Goal: Navigation & Orientation: Find specific page/section

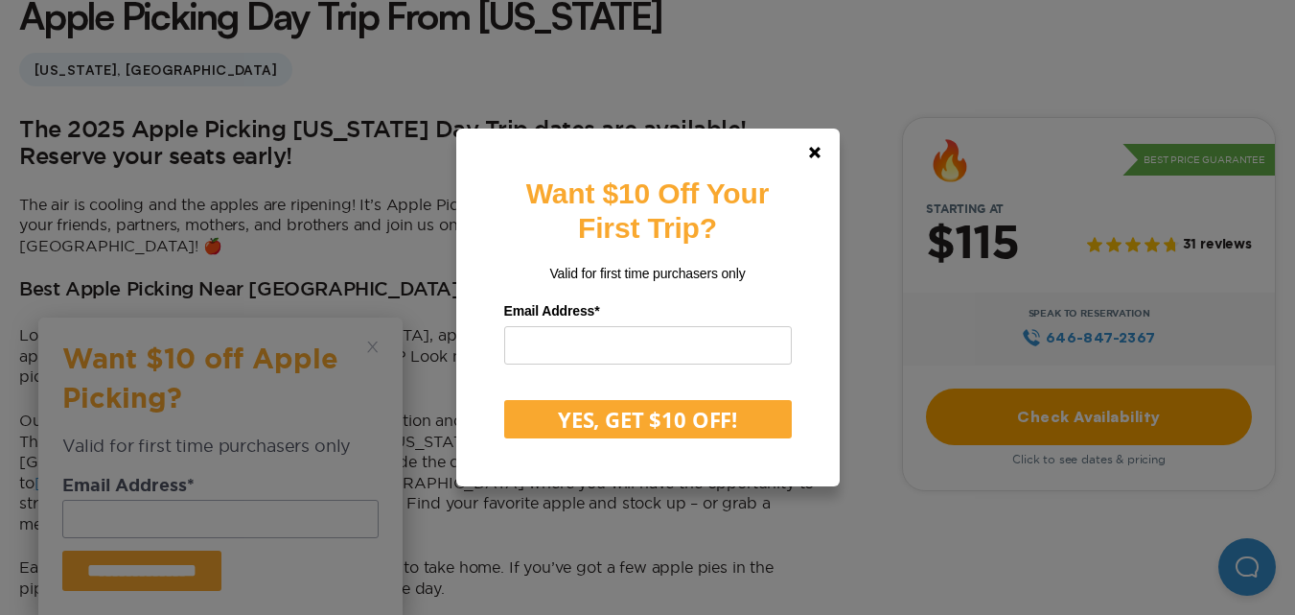
scroll to position [545, 0]
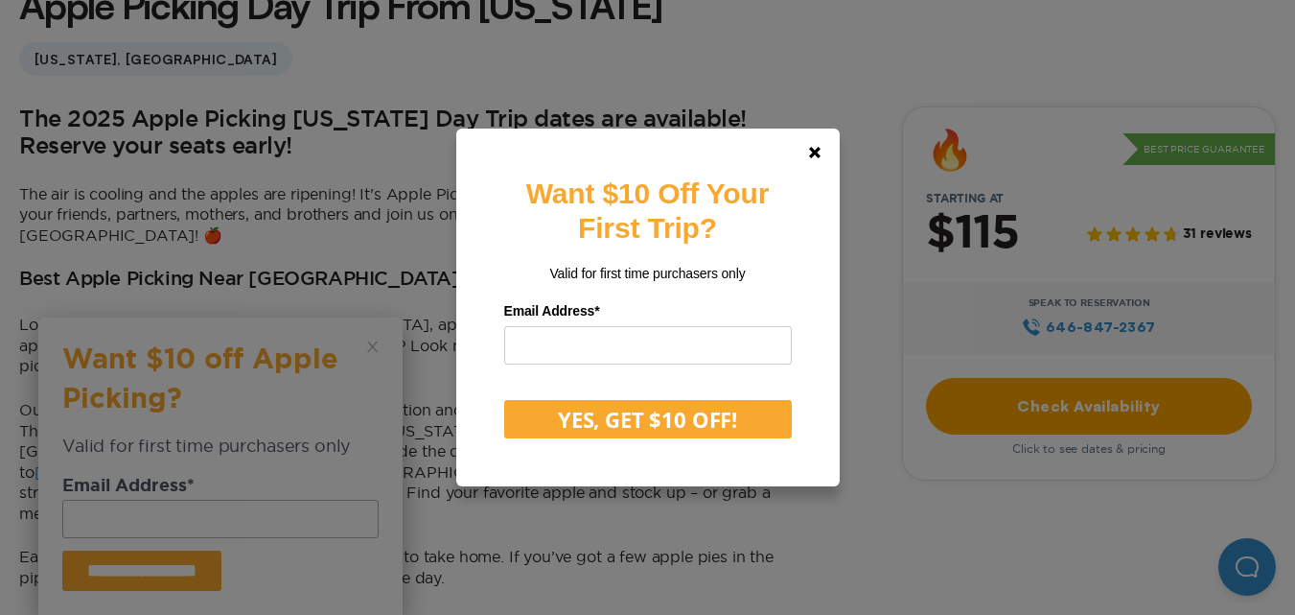
click at [816, 145] on link at bounding box center [815, 152] width 46 height 46
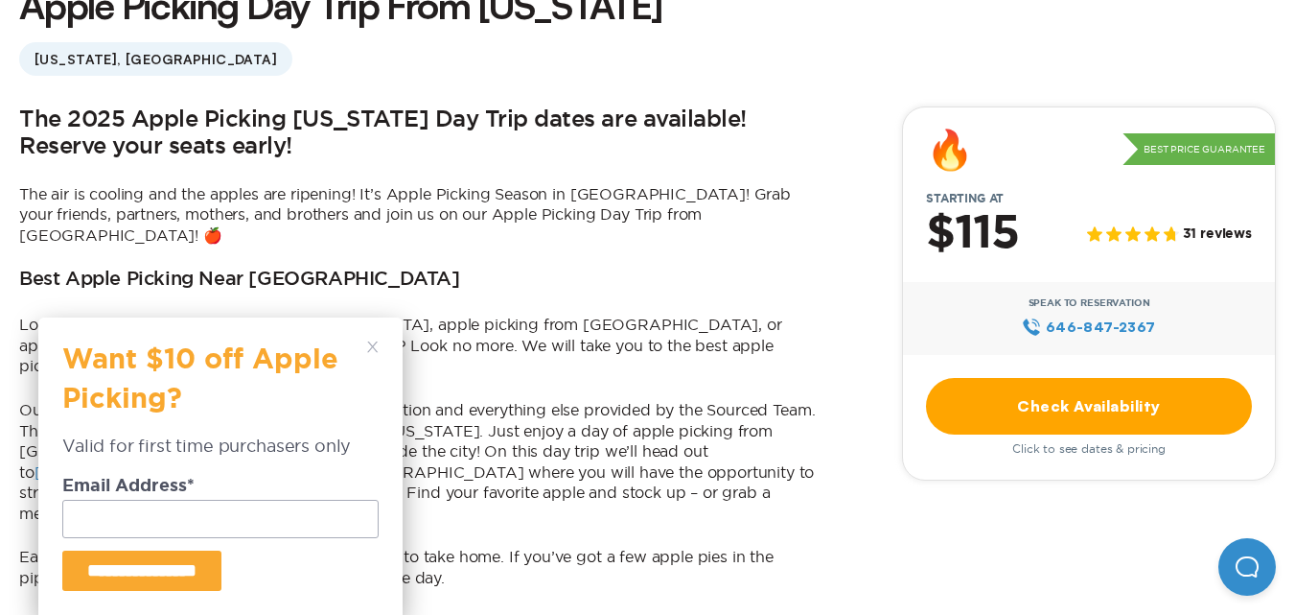
click at [374, 342] on icon at bounding box center [373, 347] width 12 height 12
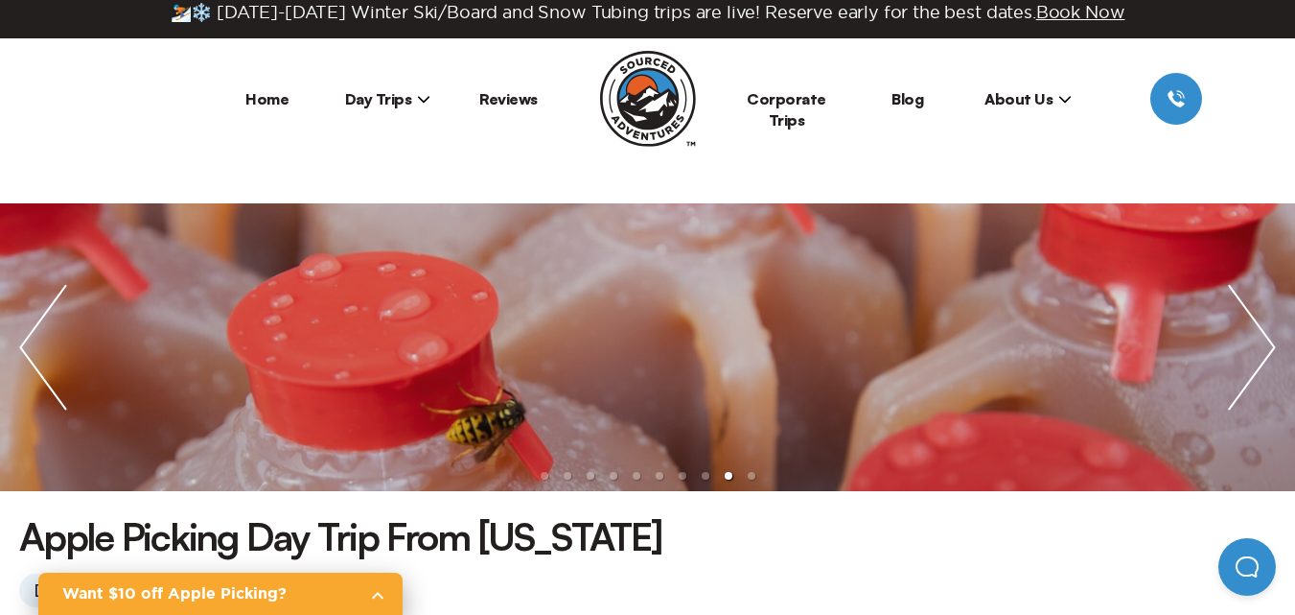
scroll to position [3, 0]
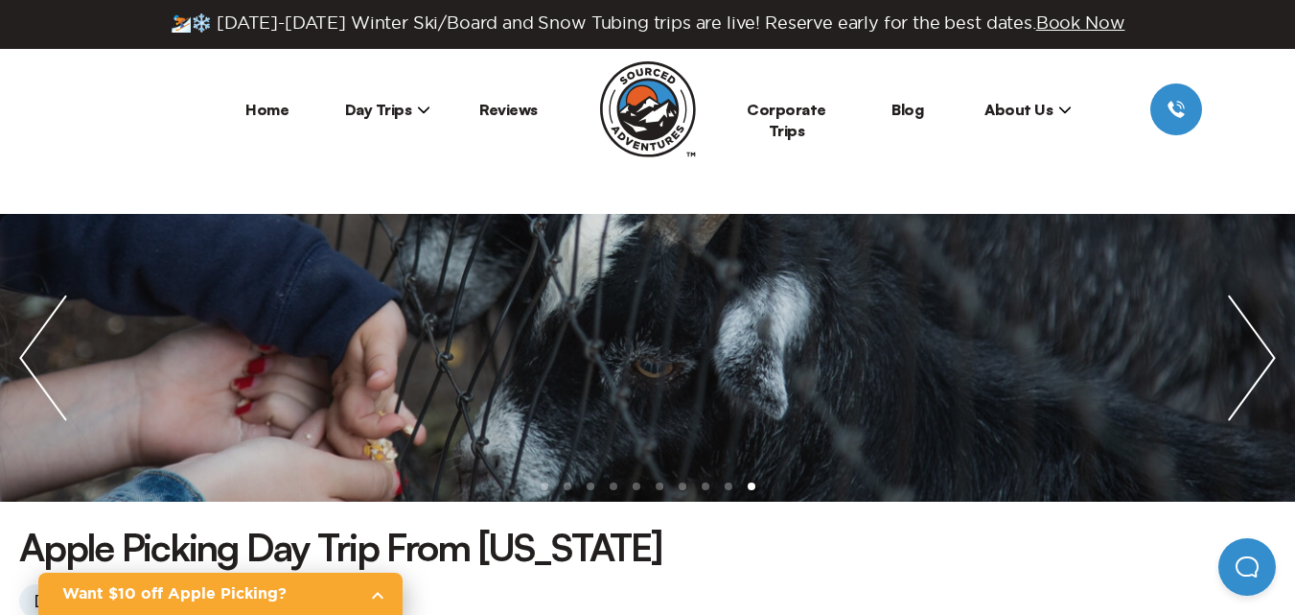
click at [426, 105] on icon at bounding box center [423, 109] width 13 height 13
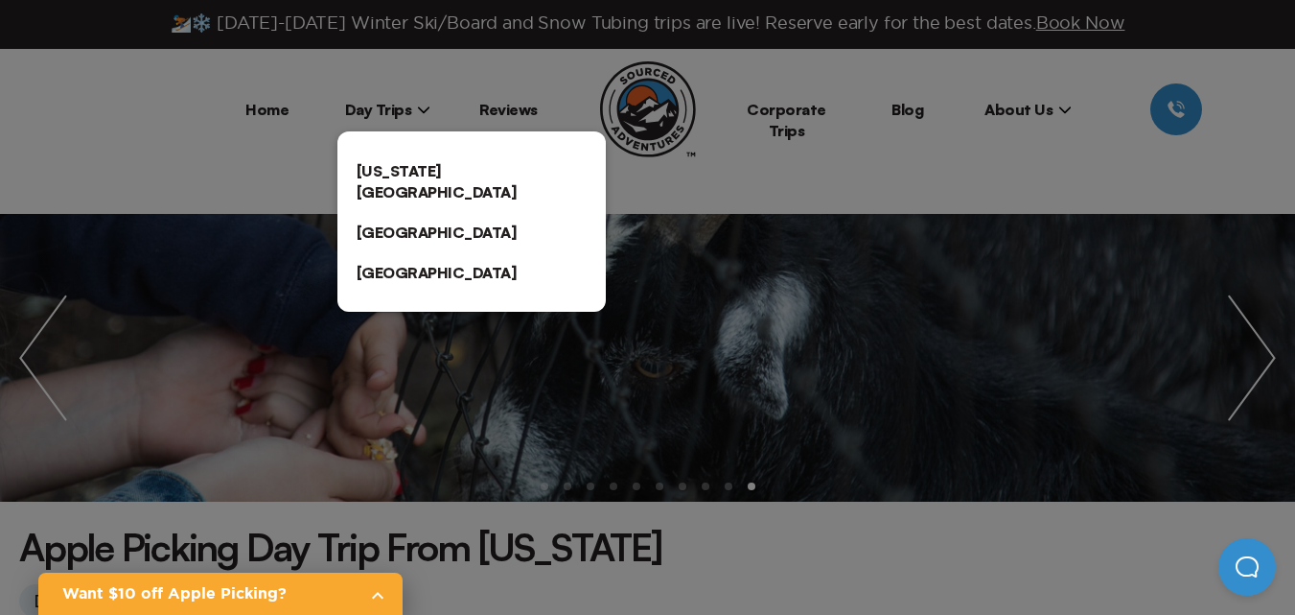
click at [418, 172] on link "[US_STATE][GEOGRAPHIC_DATA]" at bounding box center [471, 181] width 268 height 61
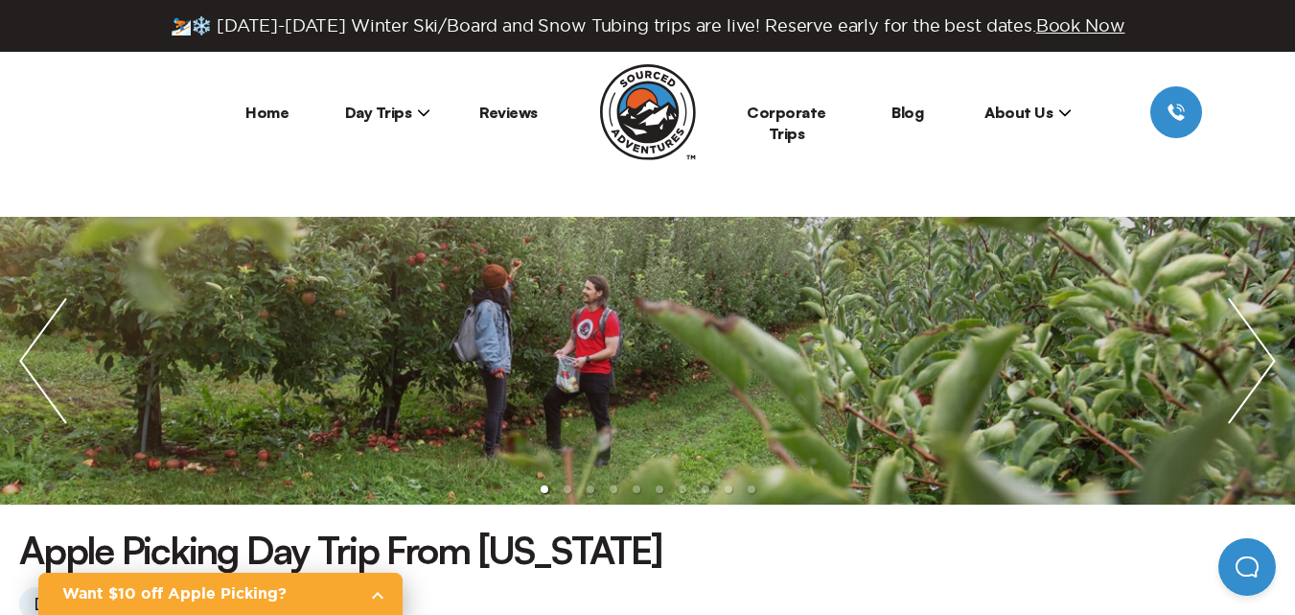
scroll to position [3, 0]
